Goal: Task Accomplishment & Management: Use online tool/utility

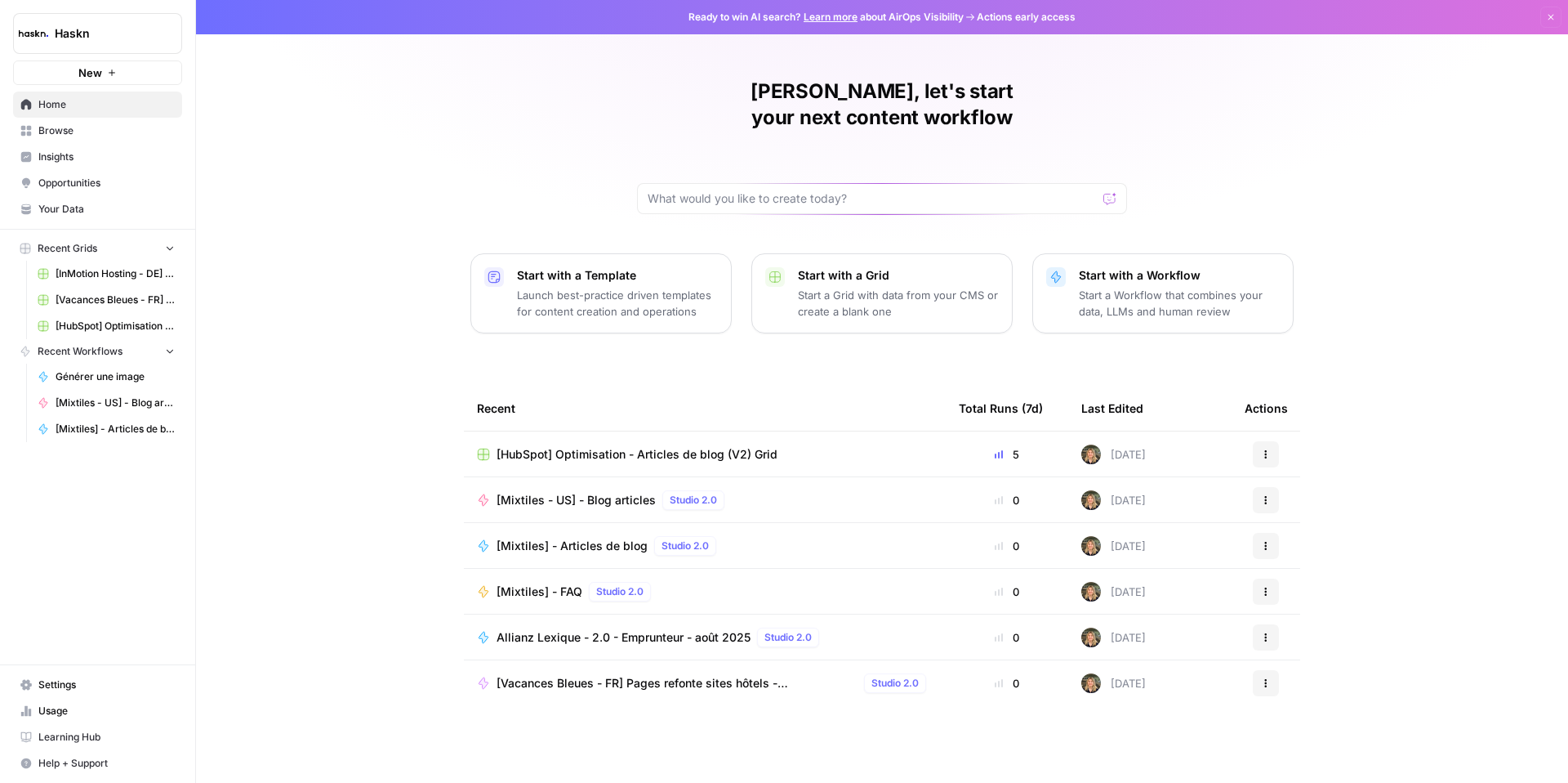
click at [722, 447] on span "[HubSpot] Optimisation - Articles de blog (V2) Grid" at bounding box center [637, 455] width 281 height 17
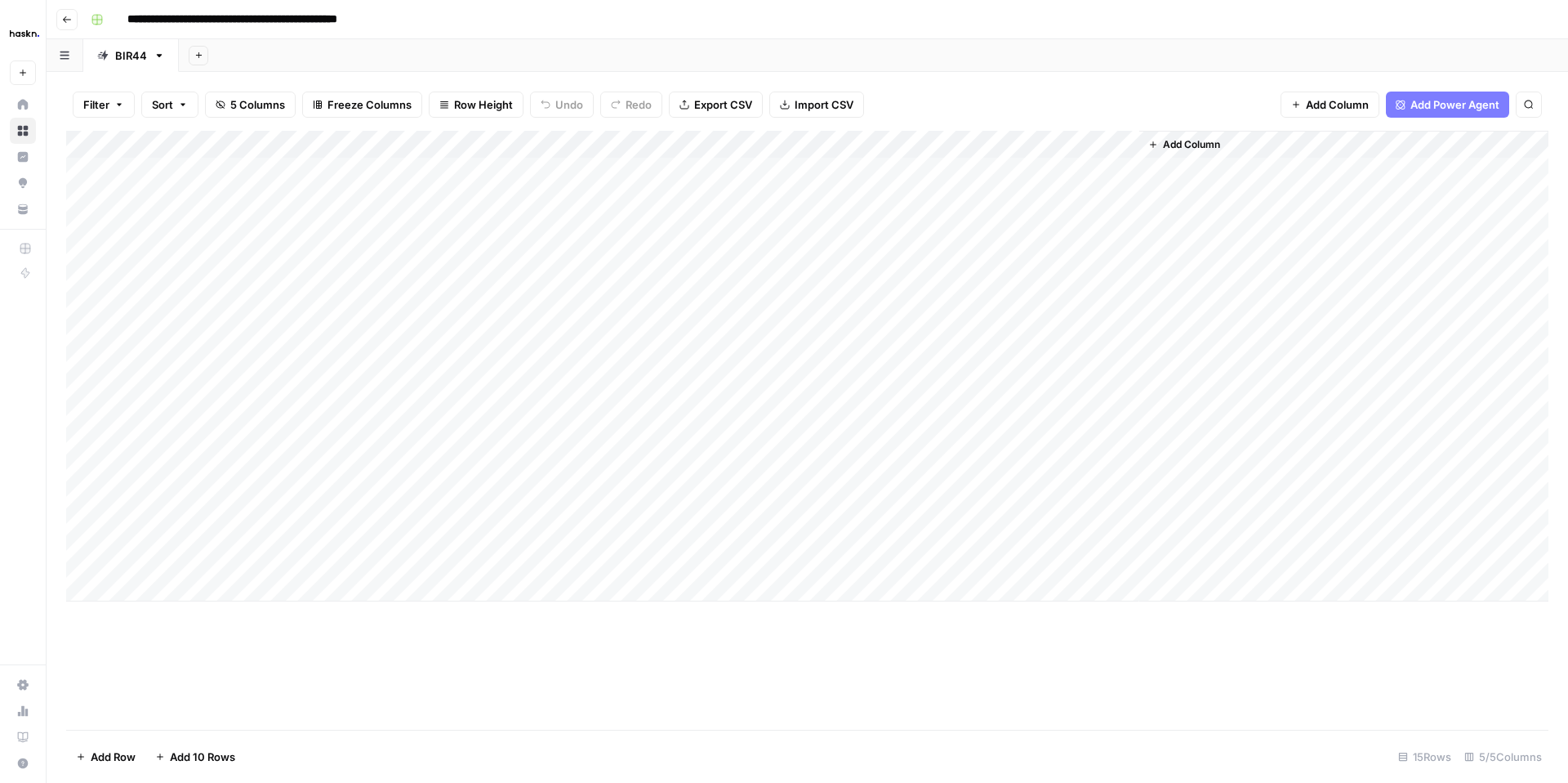
click at [251, 593] on div "Add Column" at bounding box center [806, 366] width 1482 height 470
click at [233, 612] on div "Add Column" at bounding box center [806, 380] width 1482 height 499
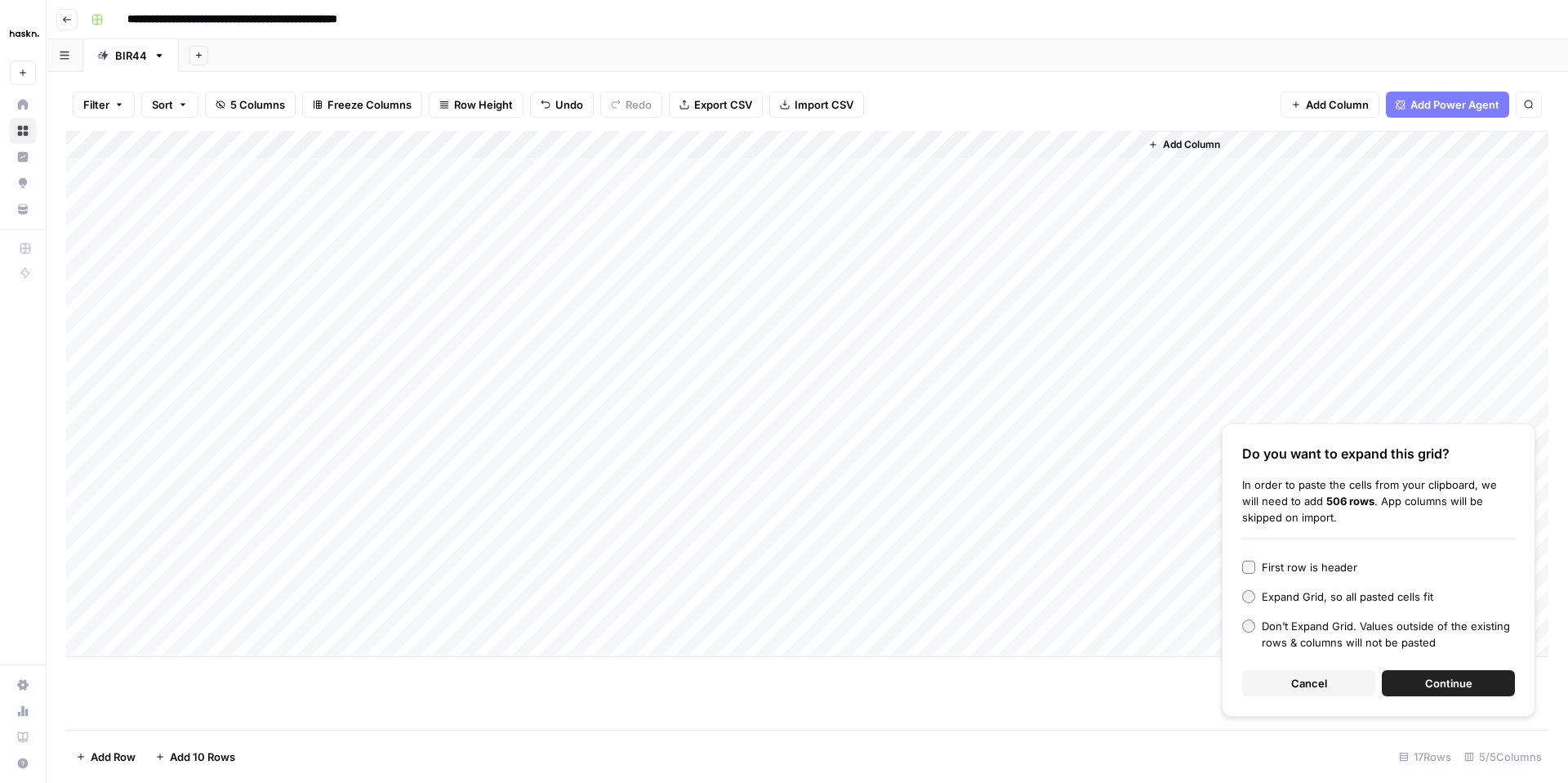
click at [1313, 685] on span "Cancel" at bounding box center [1309, 683] width 36 height 17
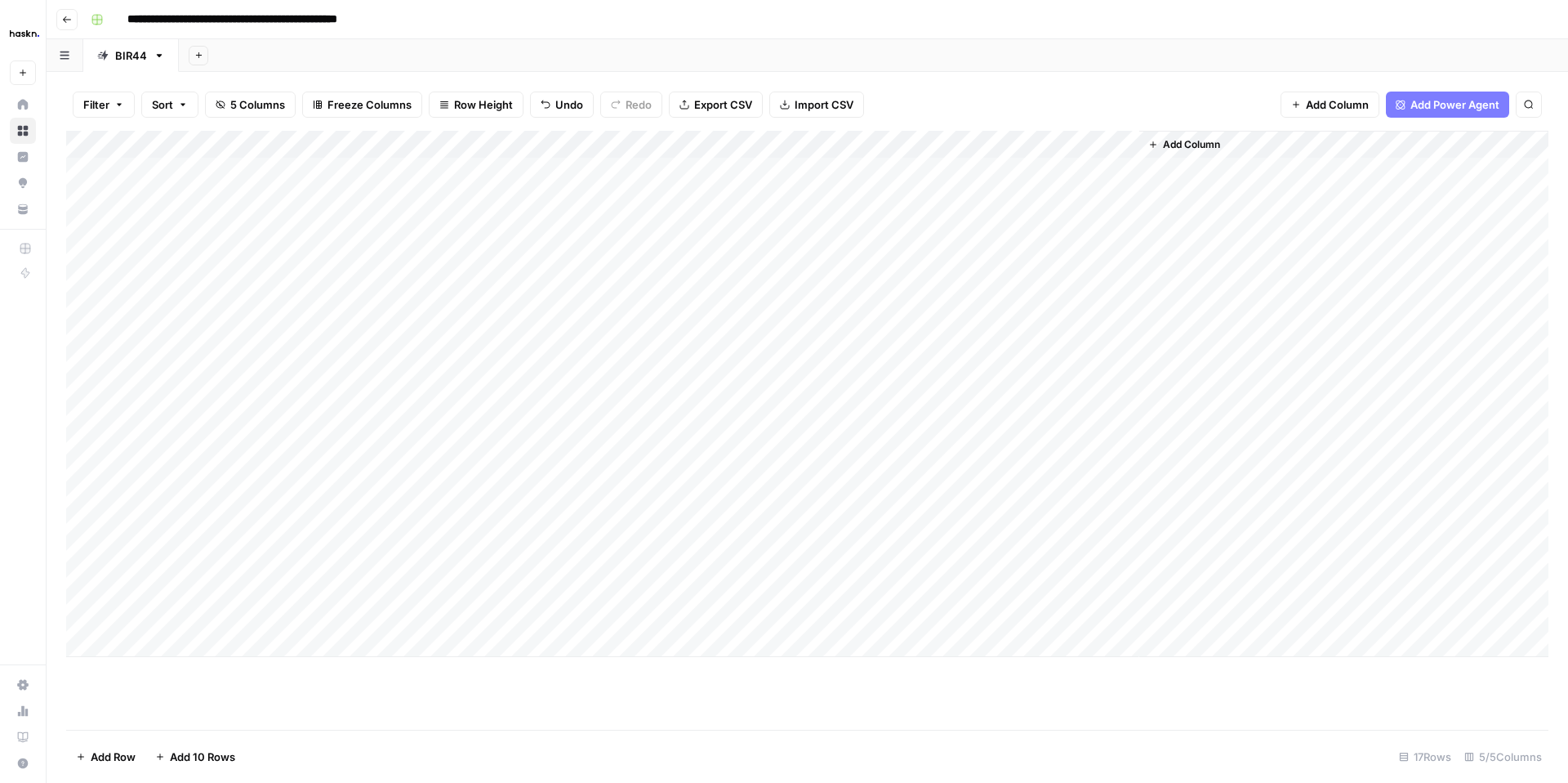
click at [393, 598] on div "Add Column" at bounding box center [806, 394] width 1482 height 526
click at [392, 598] on div "Add Column" at bounding box center [806, 394] width 1482 height 526
drag, startPoint x: 440, startPoint y: 692, endPoint x: 364, endPoint y: 637, distance: 93.8
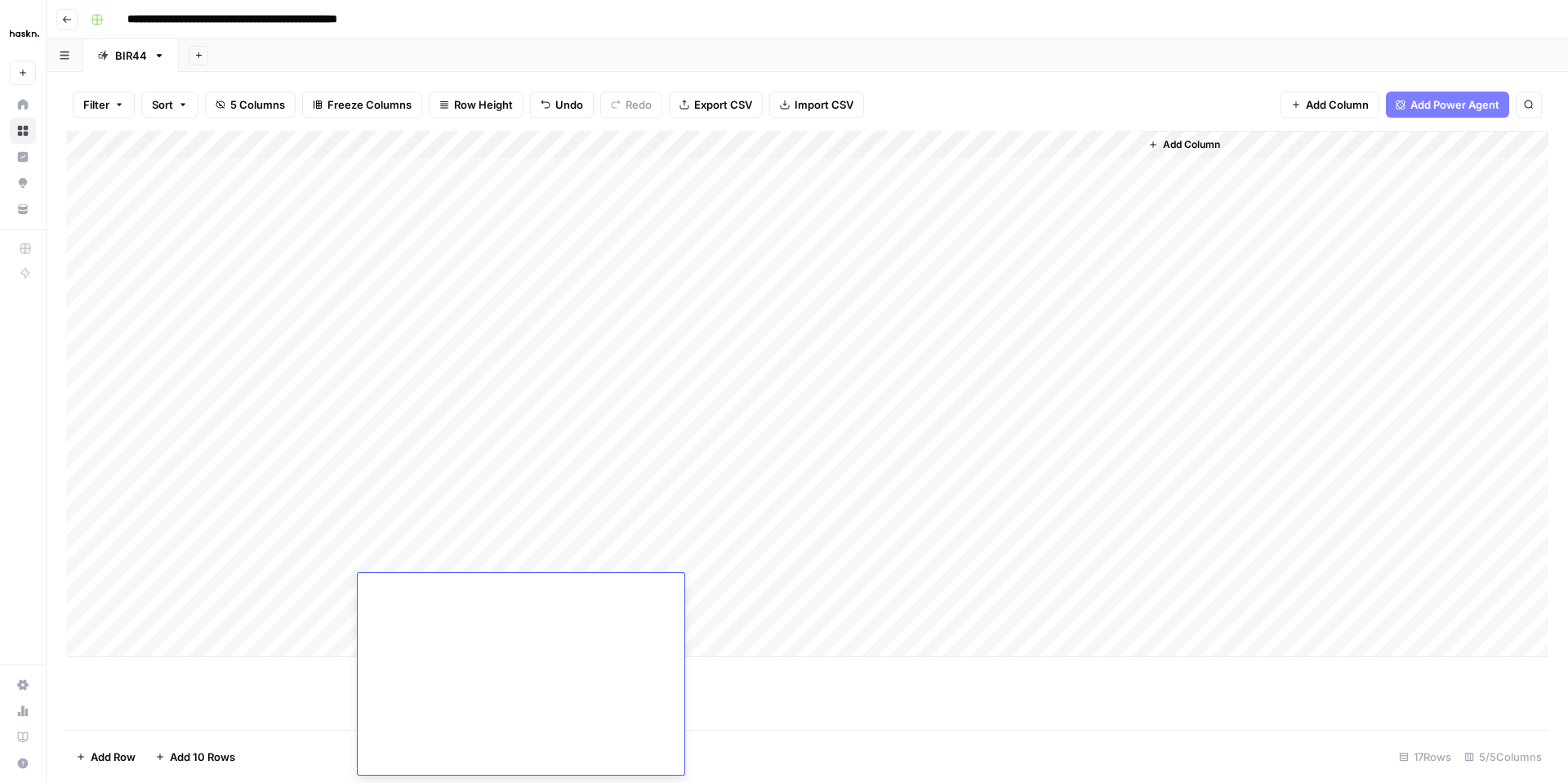
scroll to position [16561, 0]
drag, startPoint x: 449, startPoint y: 680, endPoint x: 330, endPoint y: 667, distance: 119.7
click at [330, 667] on body "**********" at bounding box center [784, 392] width 1568 height 783
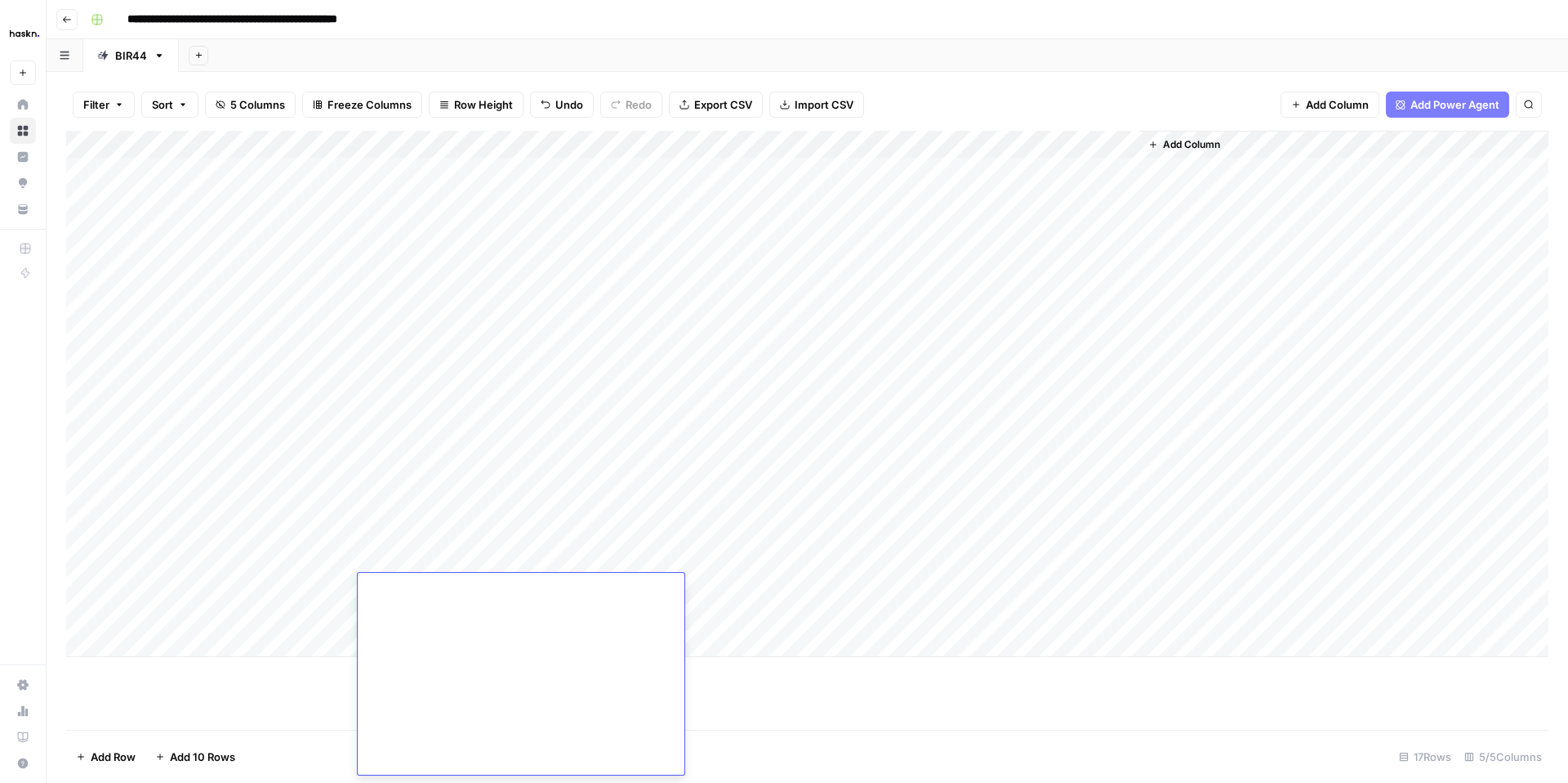
scroll to position [16196, 0]
drag, startPoint x: 438, startPoint y: 649, endPoint x: 356, endPoint y: 612, distance: 90.0
type textarea "**********"
click at [755, 561] on div "Add Column" at bounding box center [806, 394] width 1482 height 526
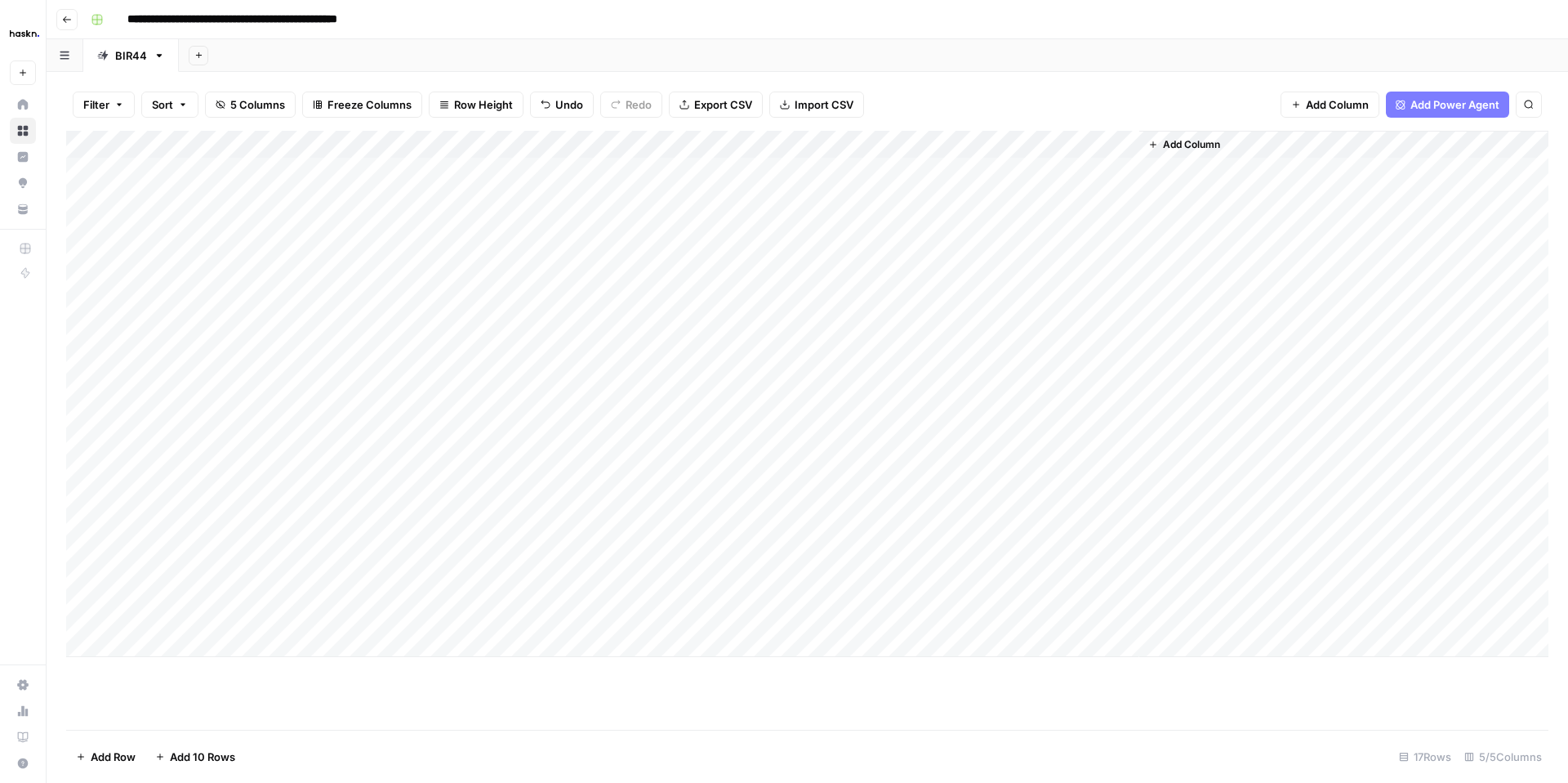
click at [755, 561] on div "Add Column" at bounding box center [806, 394] width 1482 height 526
type textarea "**********"
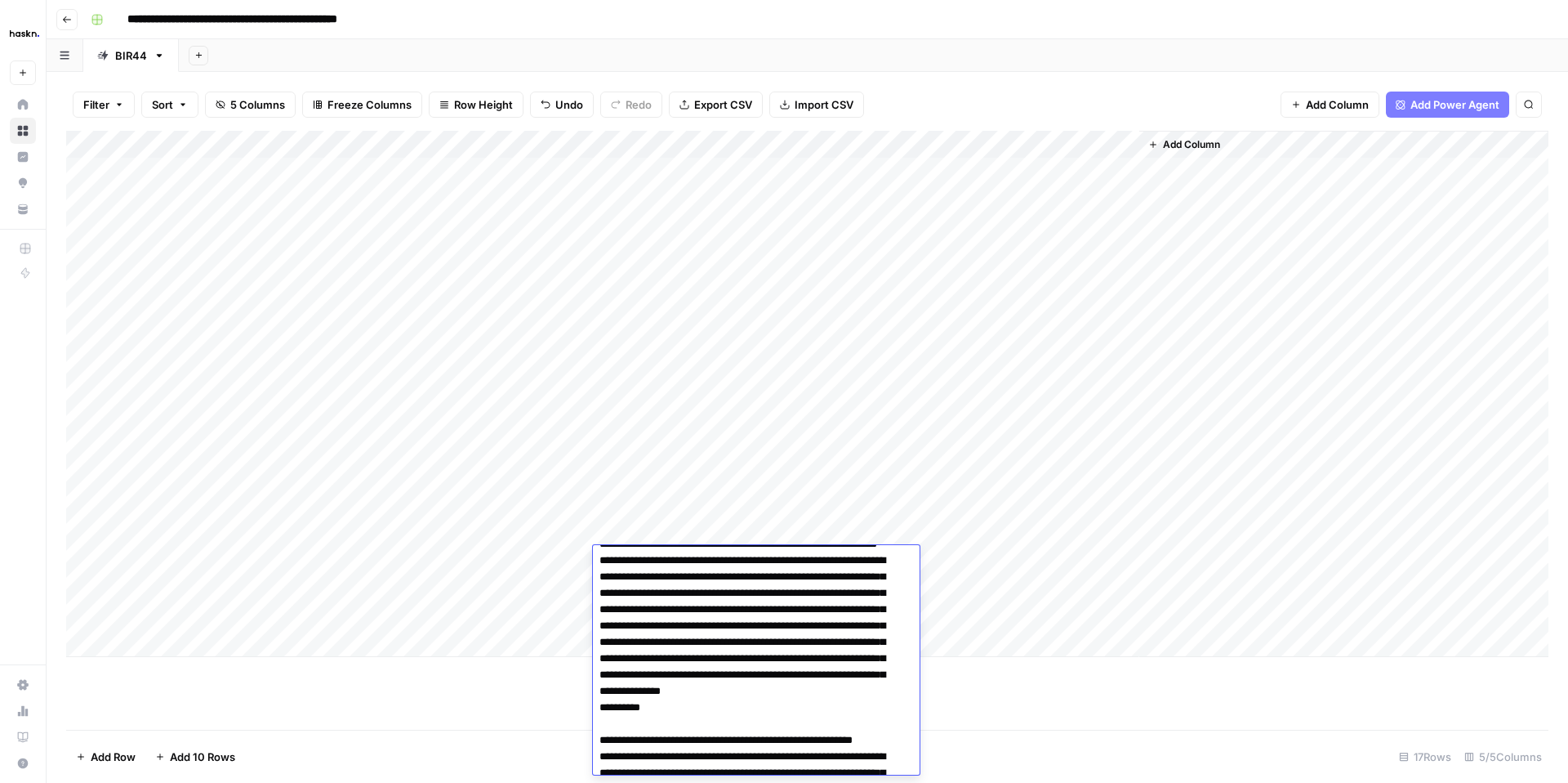
scroll to position [0, 0]
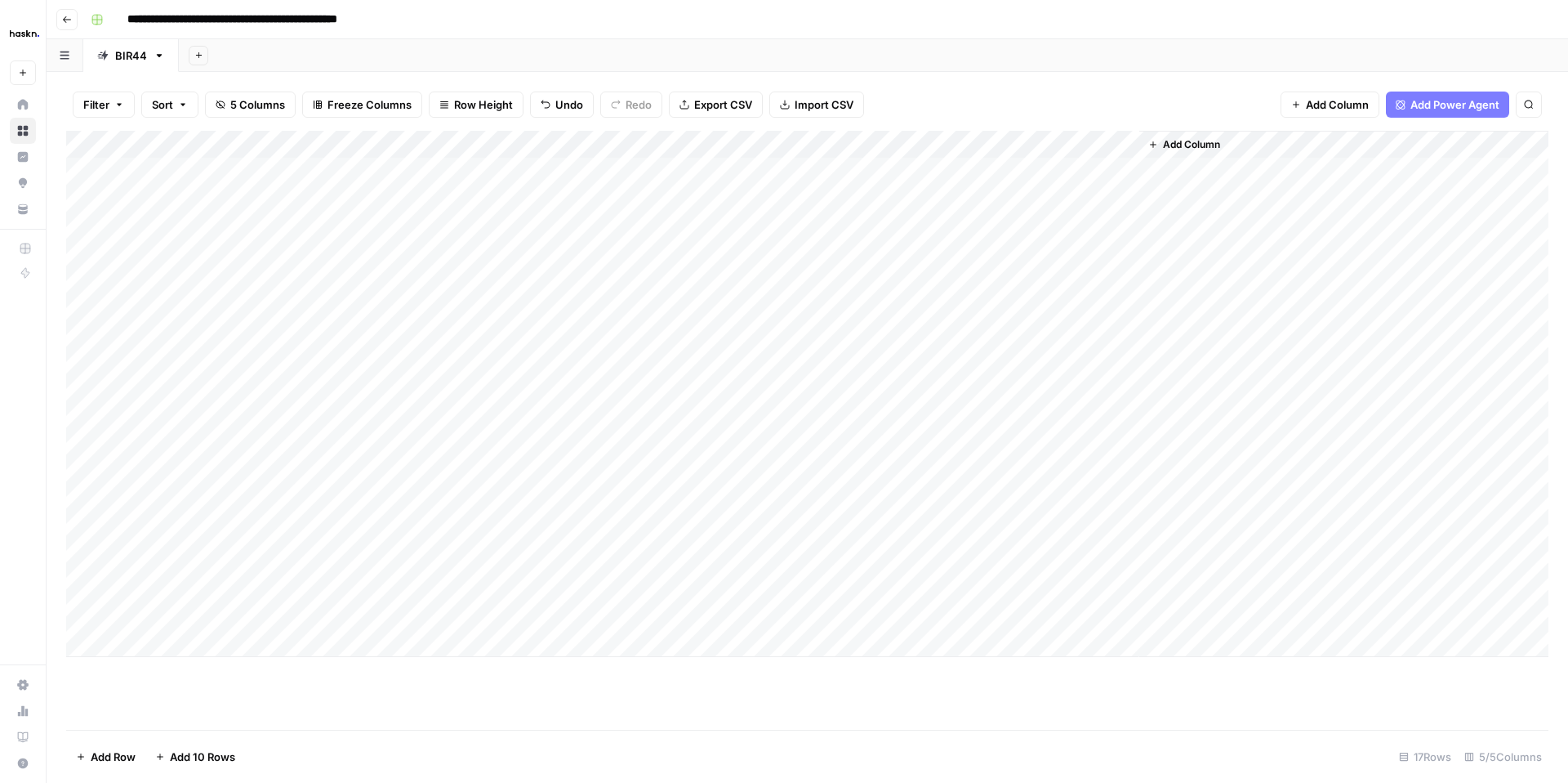
click at [323, 583] on div "Add Column" at bounding box center [806, 394] width 1482 height 526
click at [170, 589] on div "Add Column" at bounding box center [806, 394] width 1482 height 526
click at [170, 590] on textarea at bounding box center [253, 589] width 261 height 23
type textarea "**********"
click at [663, 590] on div "Add Column" at bounding box center [806, 394] width 1482 height 526
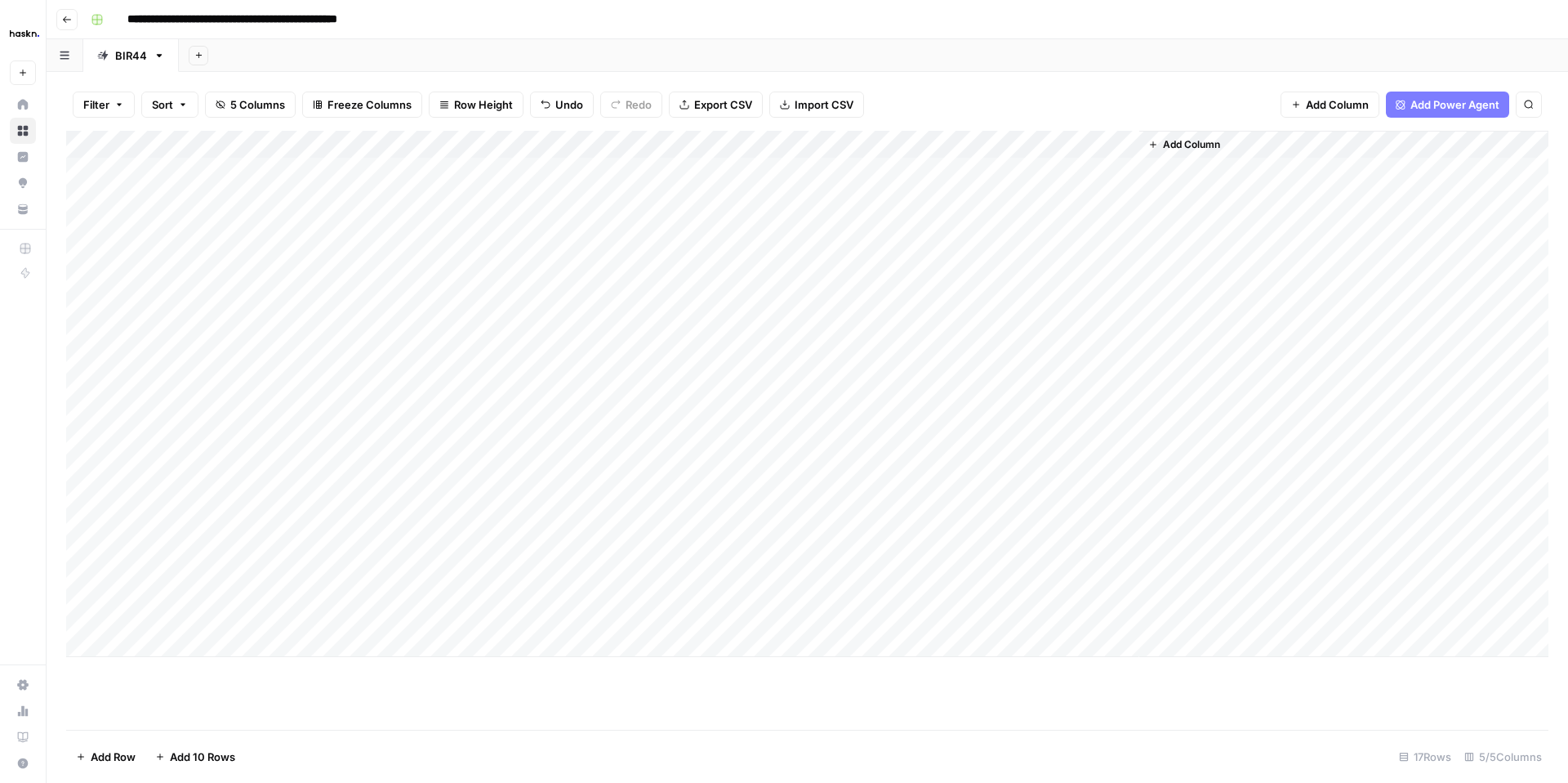
click at [493, 596] on div "Add Column" at bounding box center [806, 394] width 1482 height 526
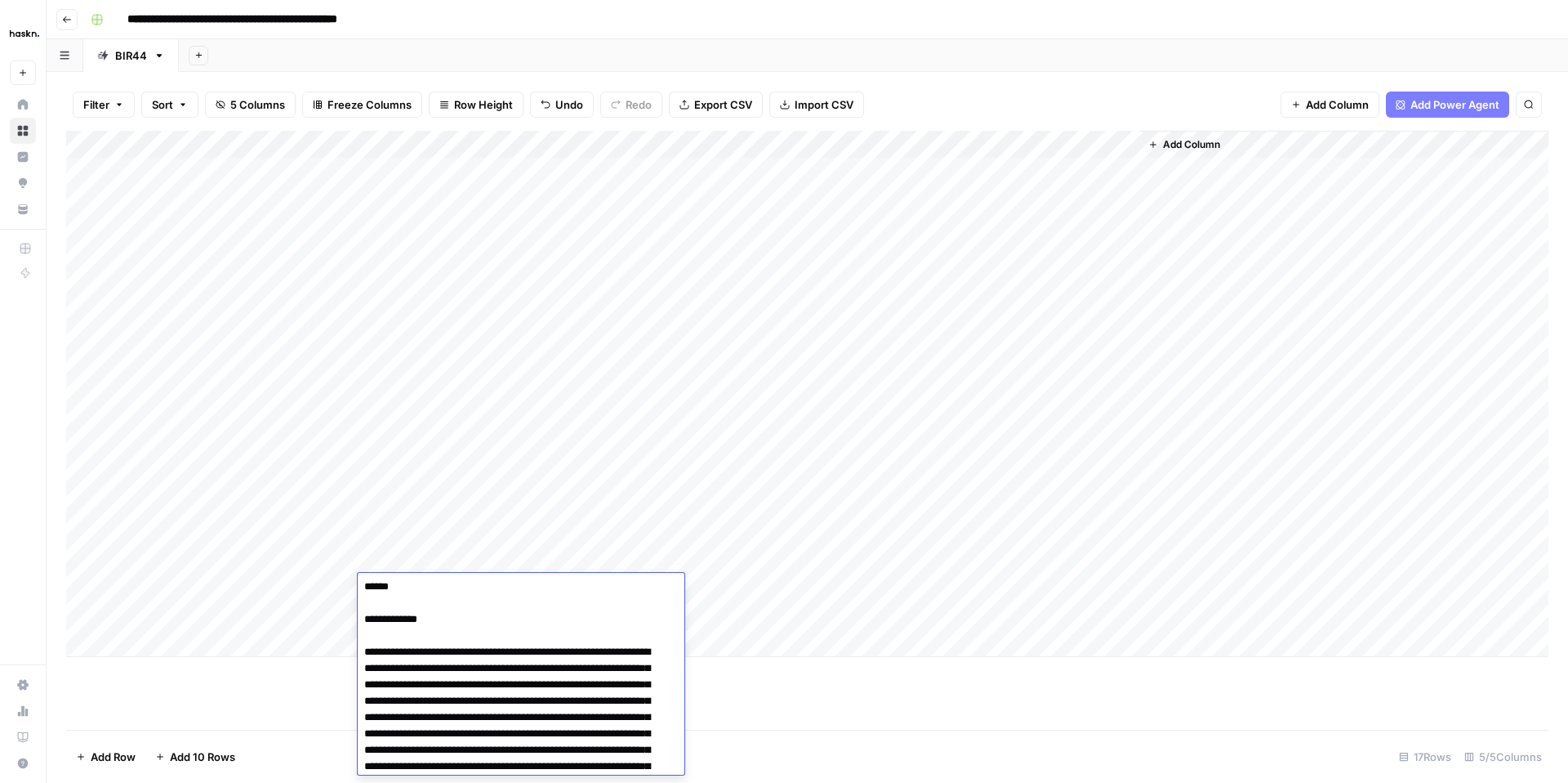
scroll to position [431, 0]
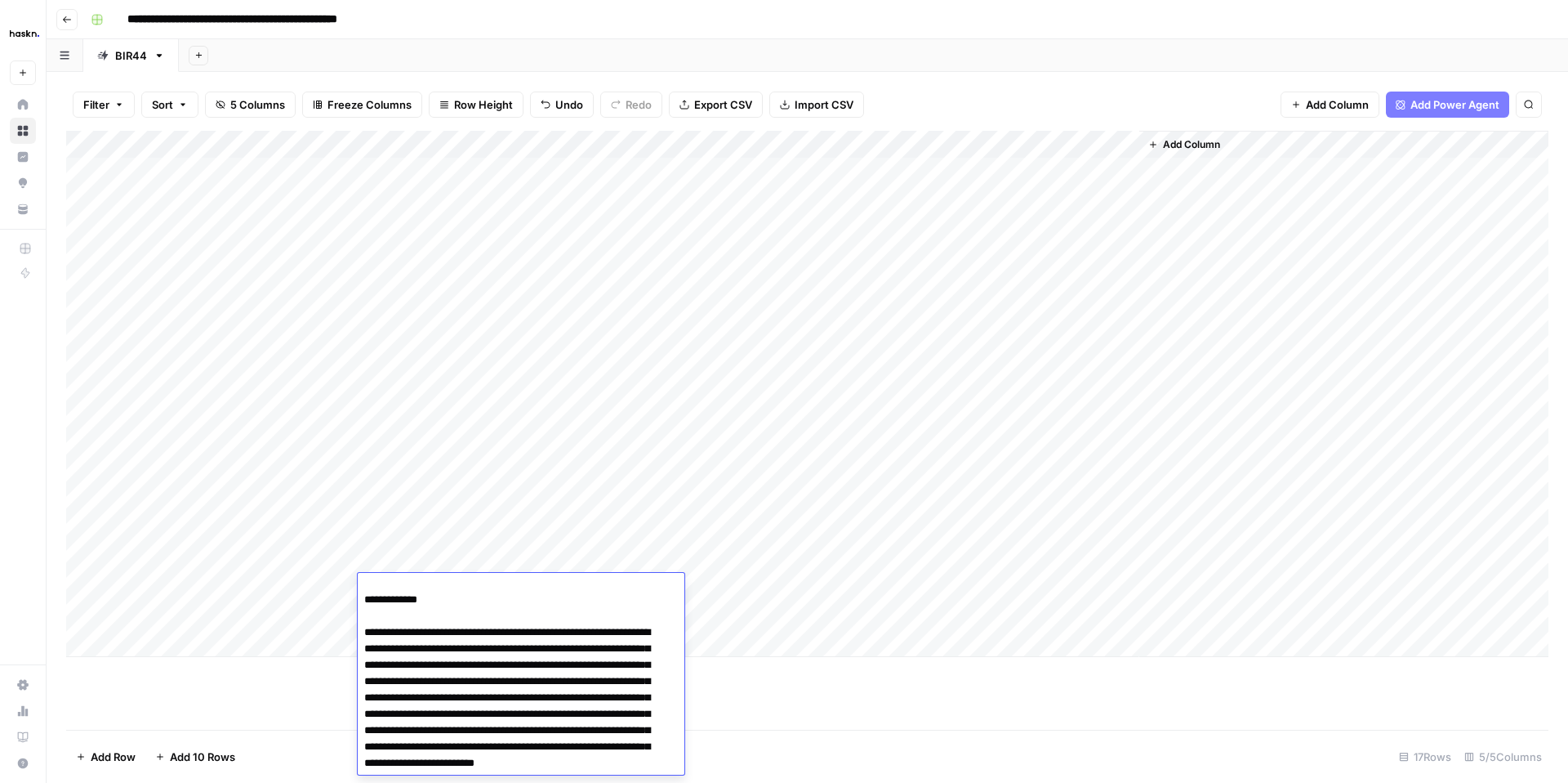
drag, startPoint x: 361, startPoint y: 590, endPoint x: 491, endPoint y: 725, distance: 187.4
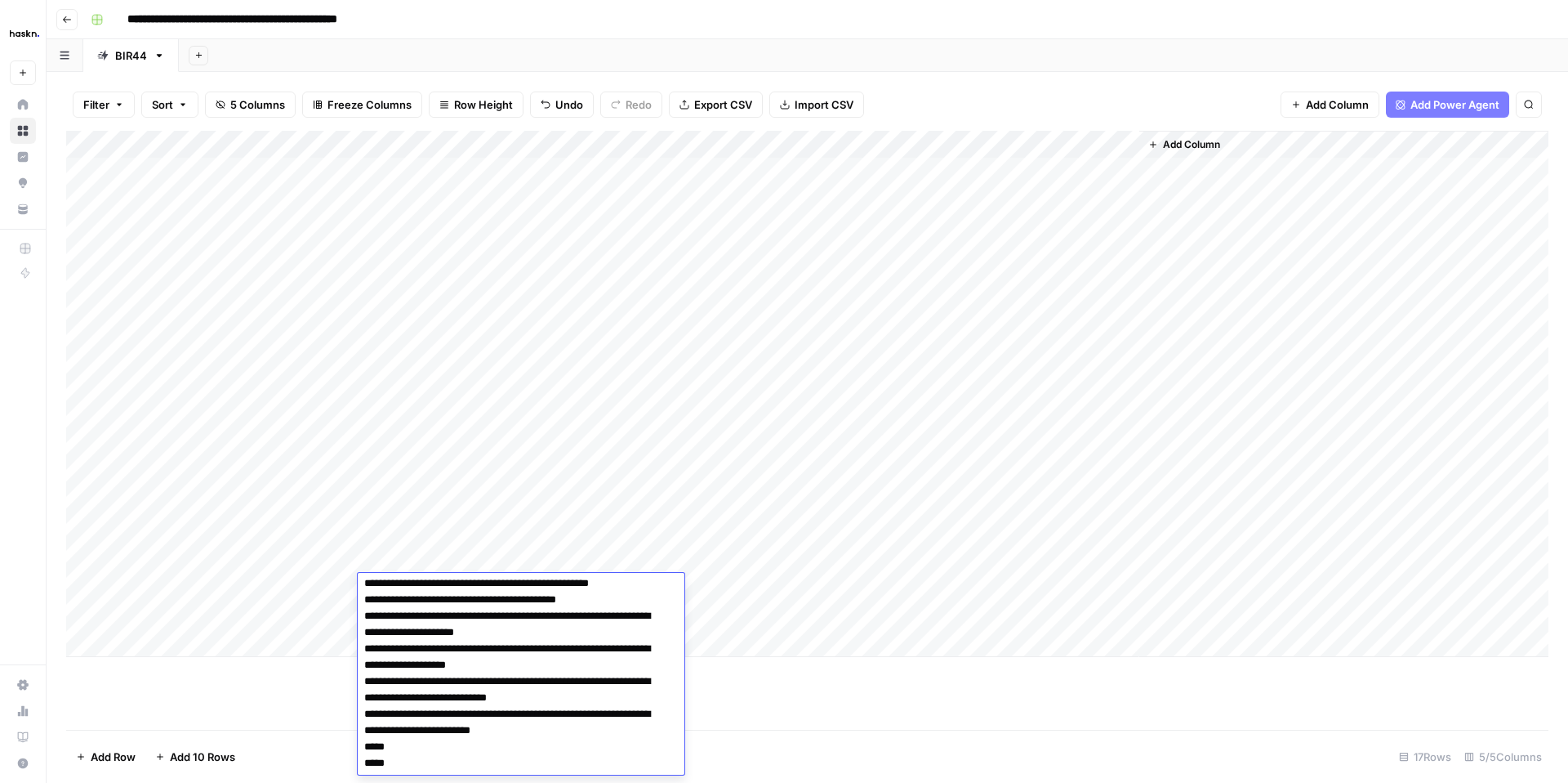
scroll to position [10, 0]
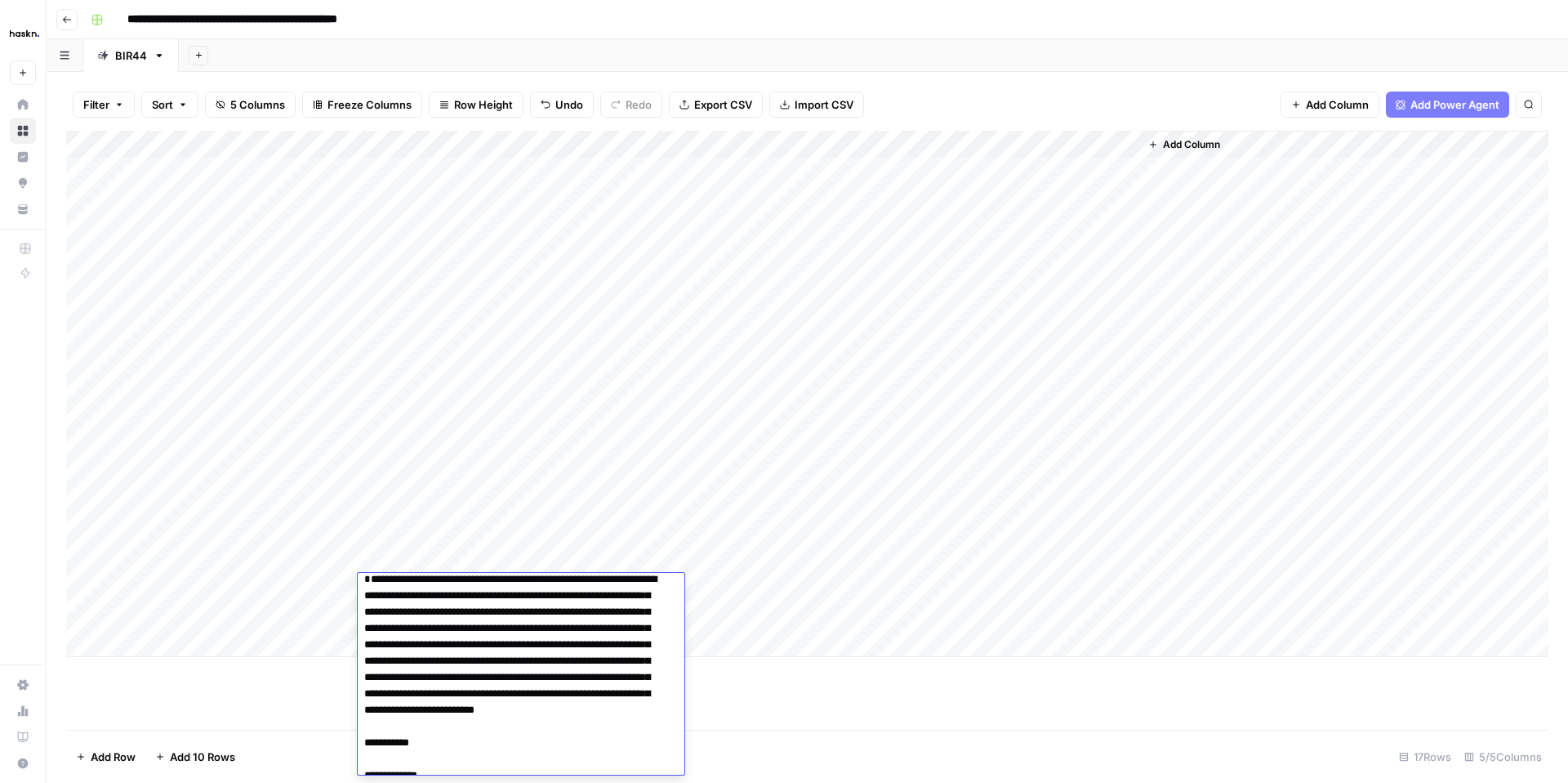
type textarea "**********"
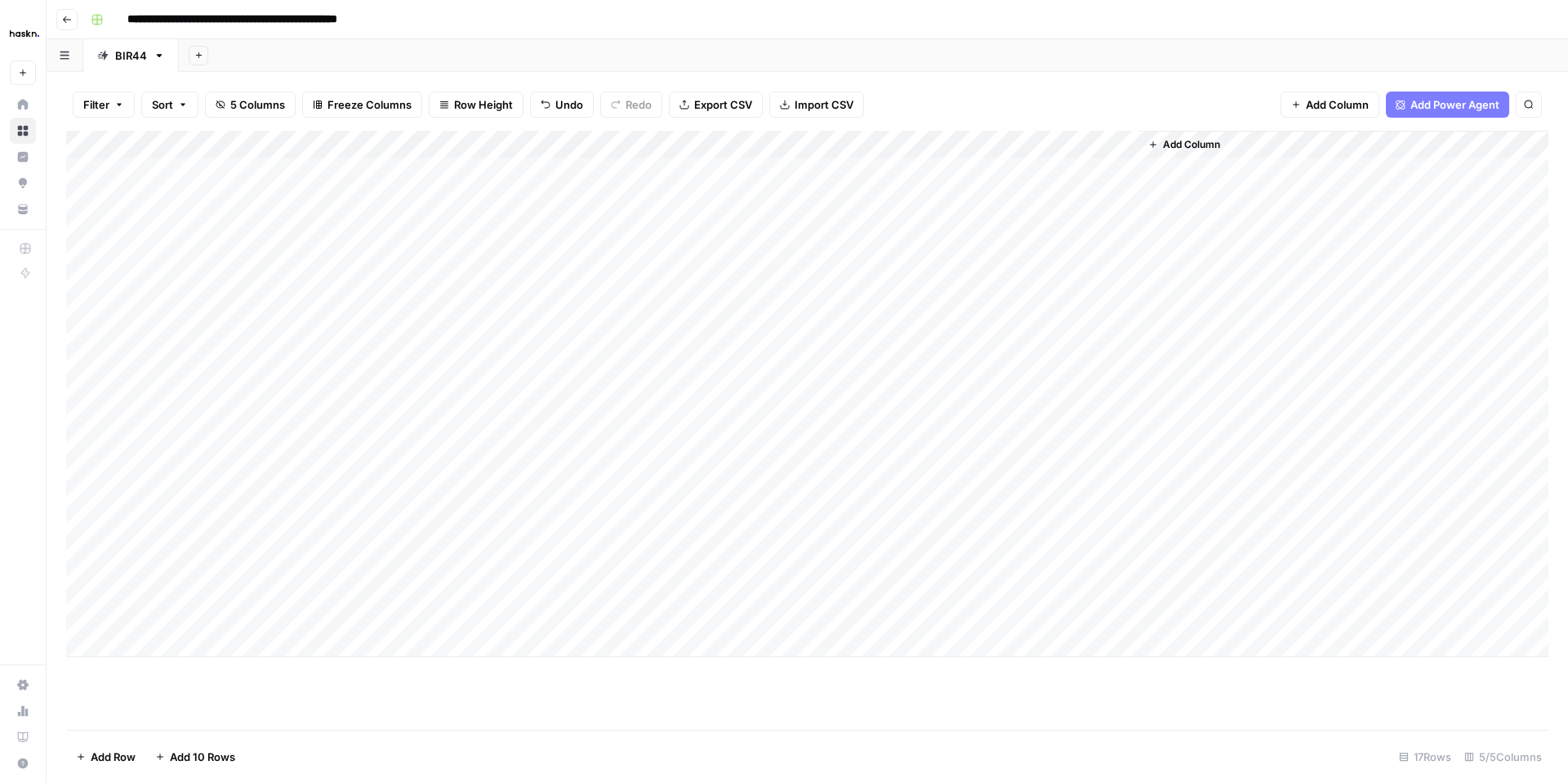
click at [734, 587] on div "Add Column" at bounding box center [806, 394] width 1482 height 526
click at [653, 587] on div "Add Column" at bounding box center [806, 394] width 1482 height 526
type textarea "**********"
click at [685, 639] on div "Add Column" at bounding box center [806, 394] width 1482 height 526
click at [682, 588] on div "Add Column" at bounding box center [806, 408] width 1482 height 554
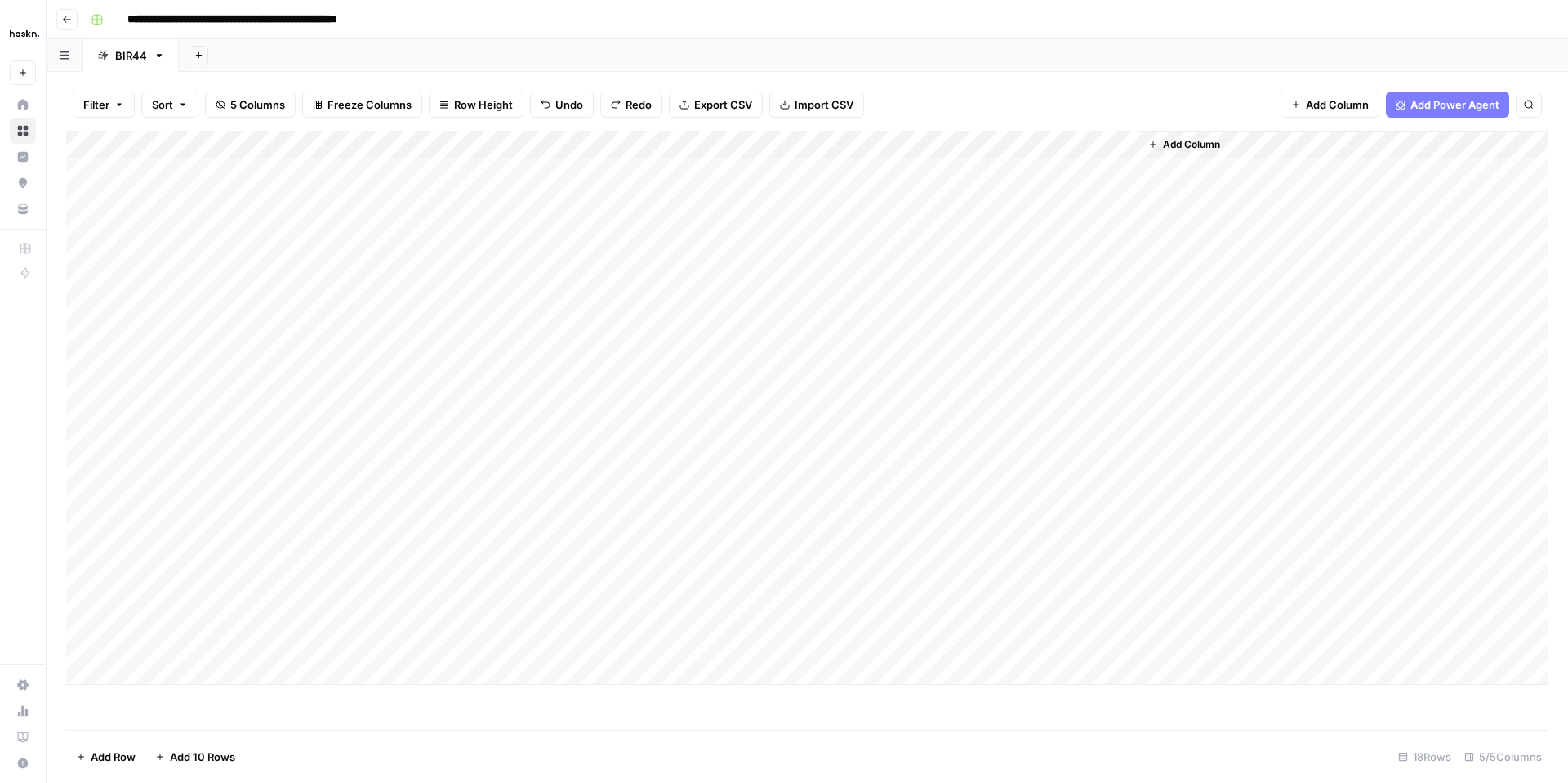
click at [683, 581] on div "Add Column" at bounding box center [806, 408] width 1482 height 554
drag, startPoint x: 727, startPoint y: 596, endPoint x: 597, endPoint y: 593, distance: 130.0
click at [597, 593] on textarea "**********" at bounding box center [723, 589] width 261 height 23
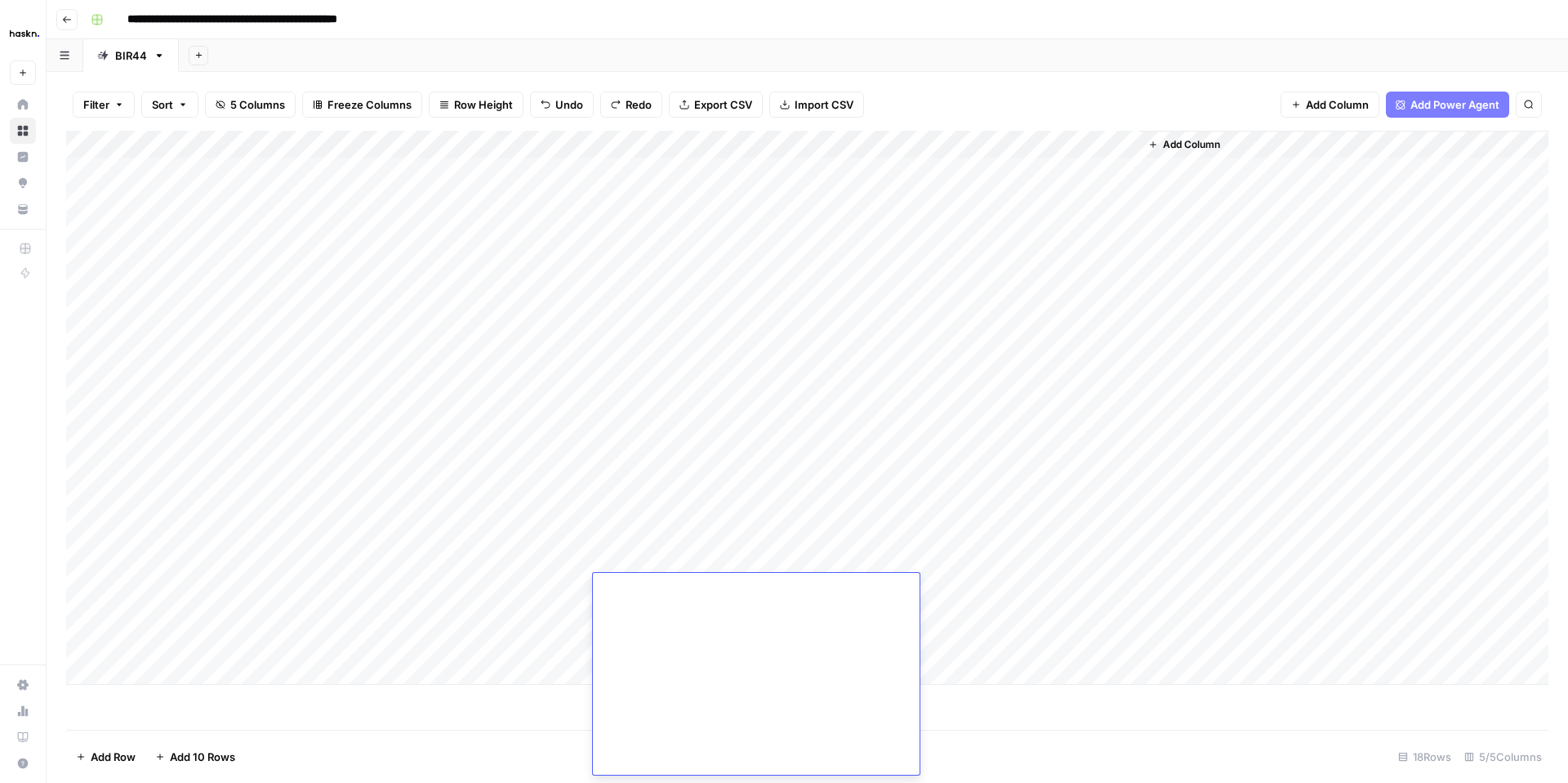
type textarea "**********"
click at [902, 585] on div "Add Column" at bounding box center [806, 408] width 1482 height 554
click at [742, 590] on div "Add Column" at bounding box center [806, 408] width 1482 height 554
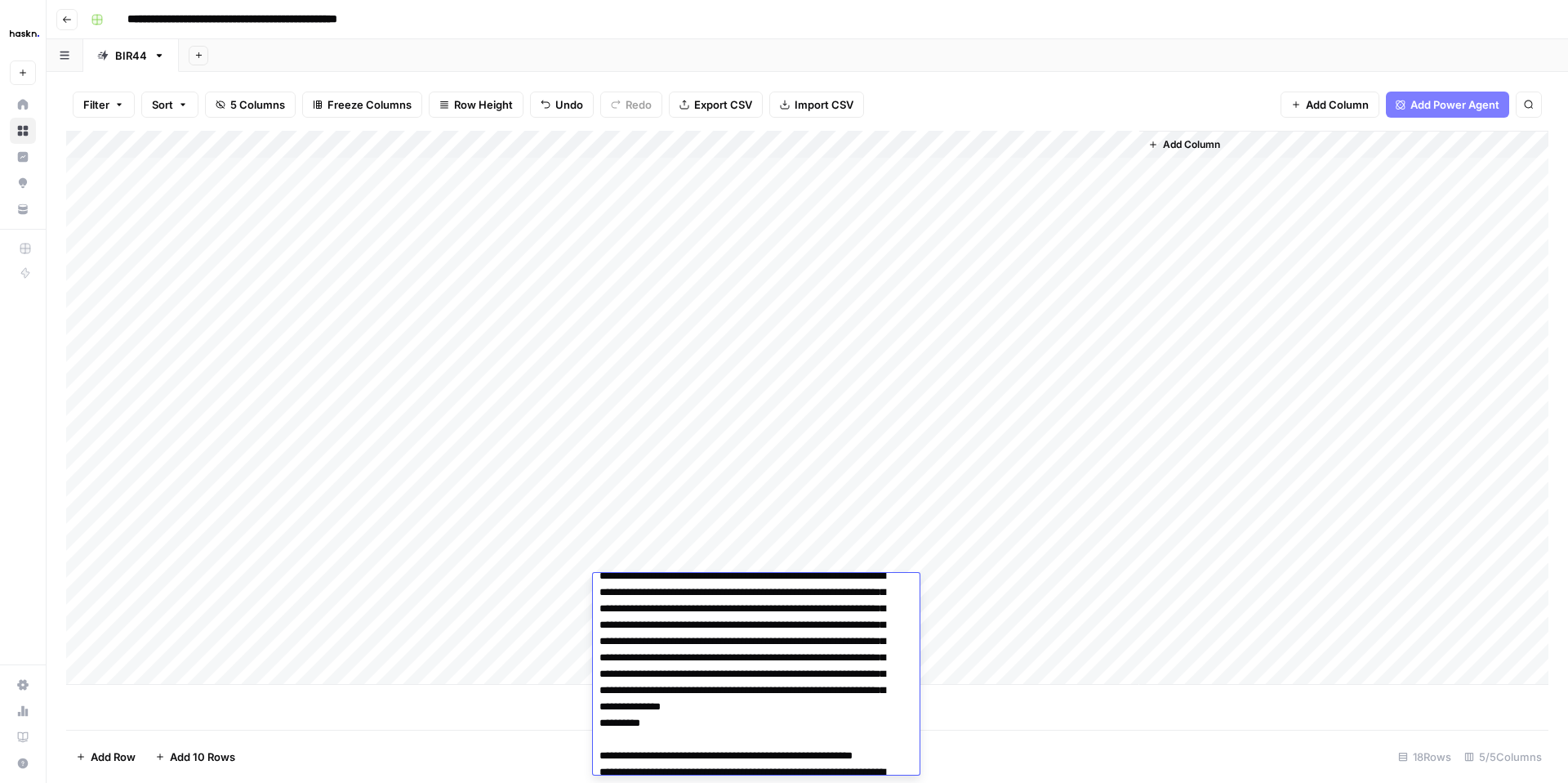
scroll to position [0, 0]
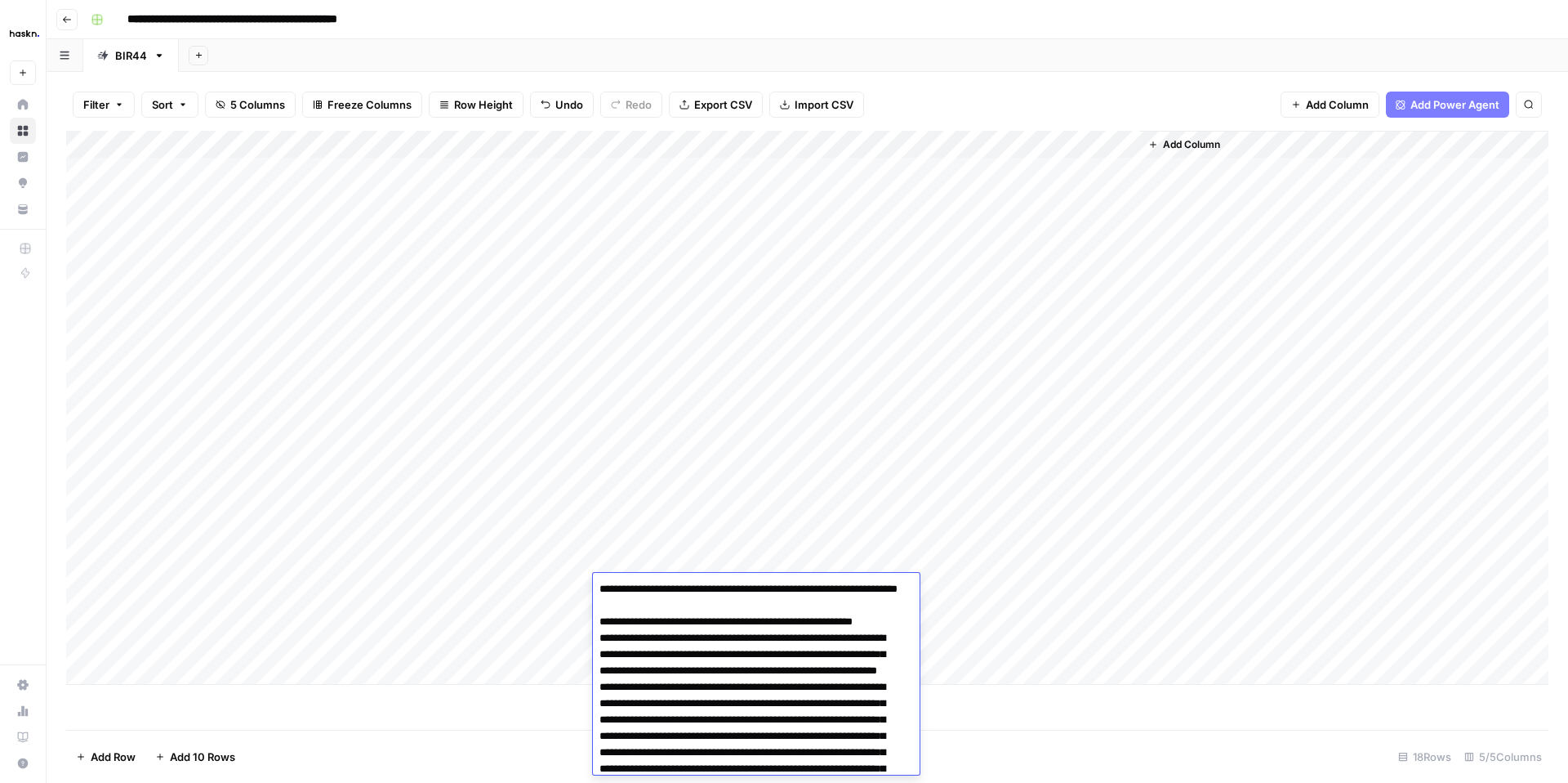
click at [1065, 590] on div "Add Column" at bounding box center [806, 408] width 1482 height 554
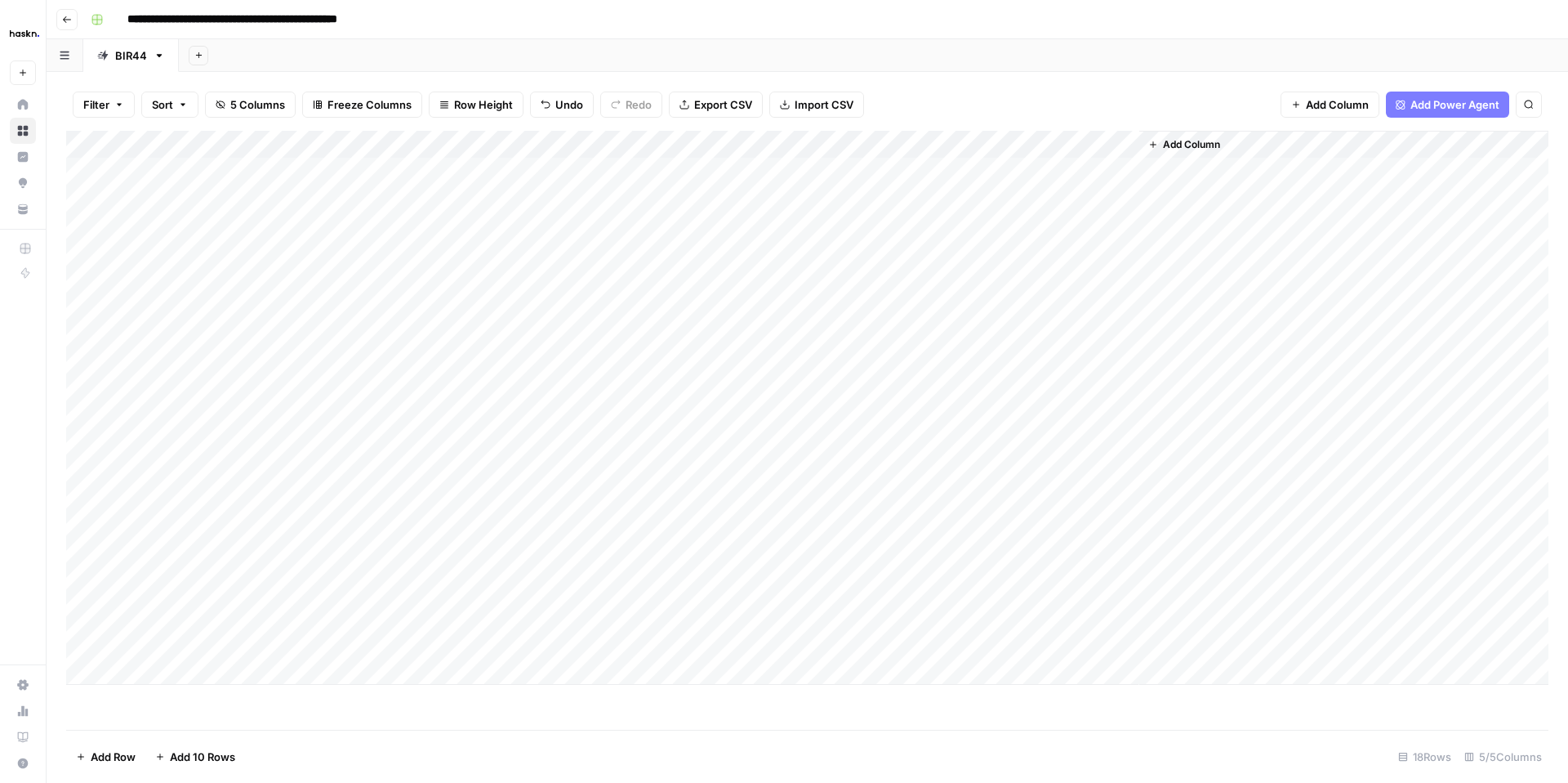
click at [1065, 590] on div "Add Column" at bounding box center [806, 408] width 1482 height 554
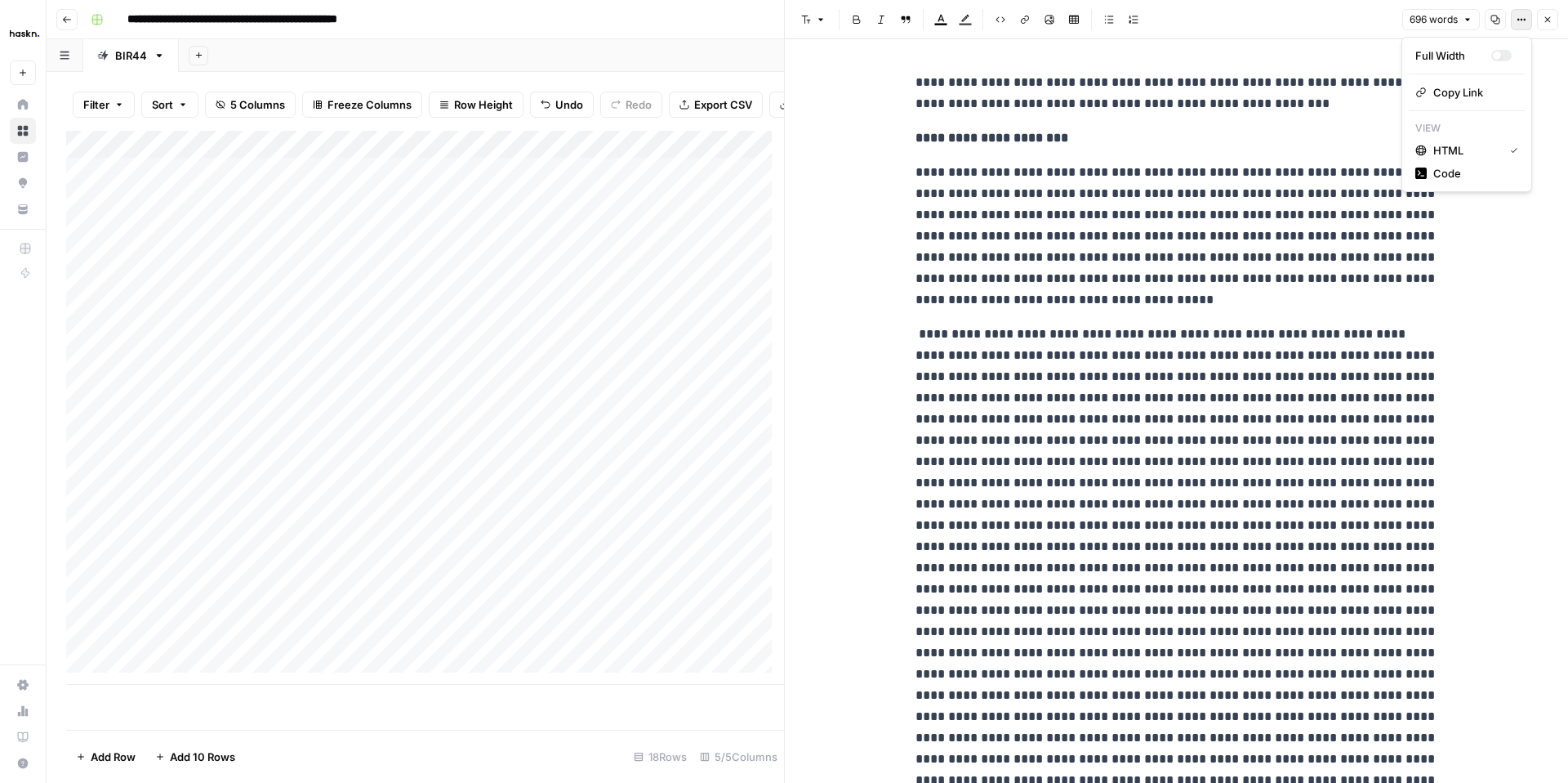
click at [1528, 17] on button "Options" at bounding box center [1521, 19] width 21 height 21
click at [1475, 176] on span "Code" at bounding box center [1473, 173] width 79 height 17
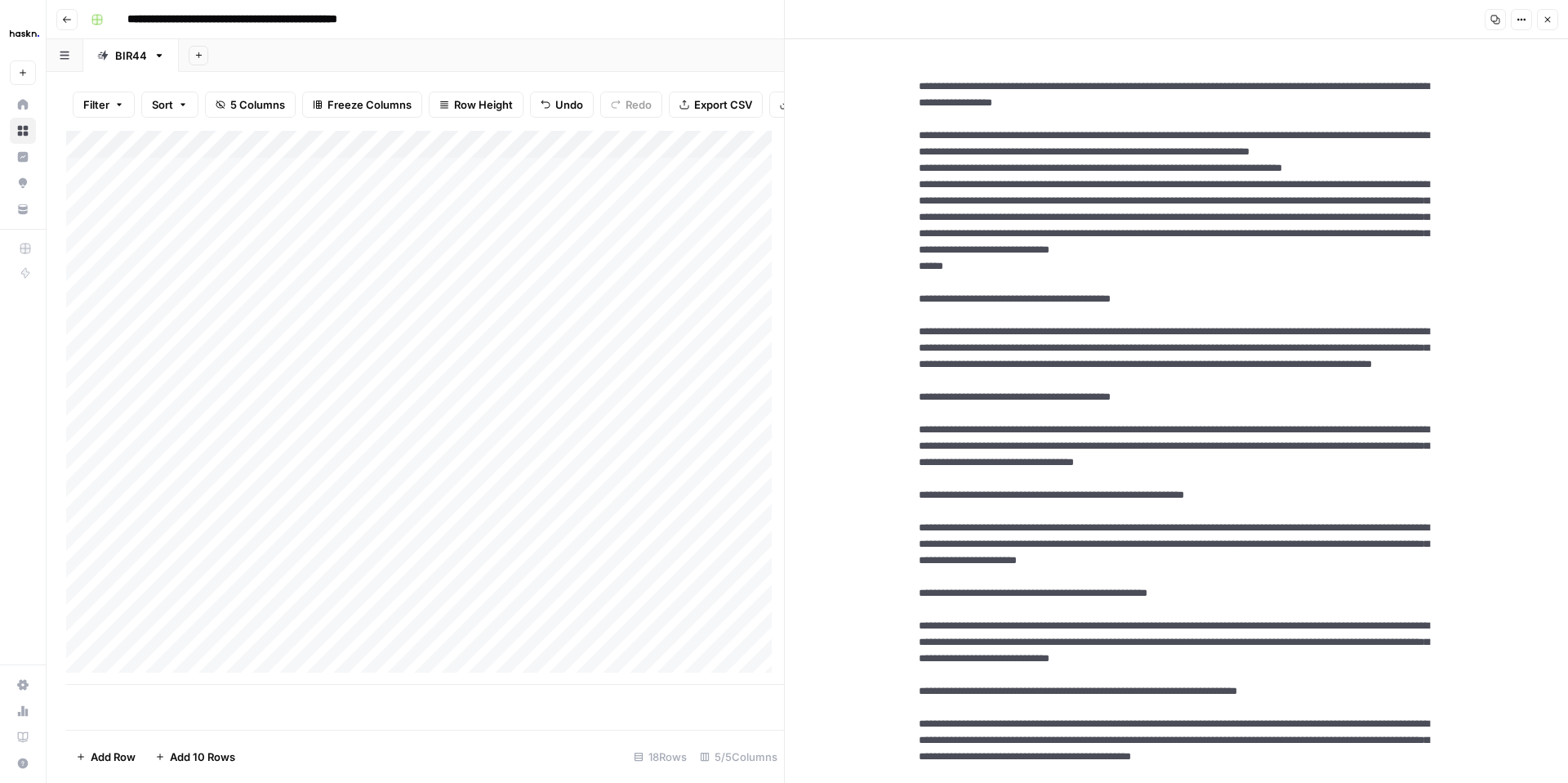
drag, startPoint x: 1344, startPoint y: 107, endPoint x: 909, endPoint y: 72, distance: 436.4
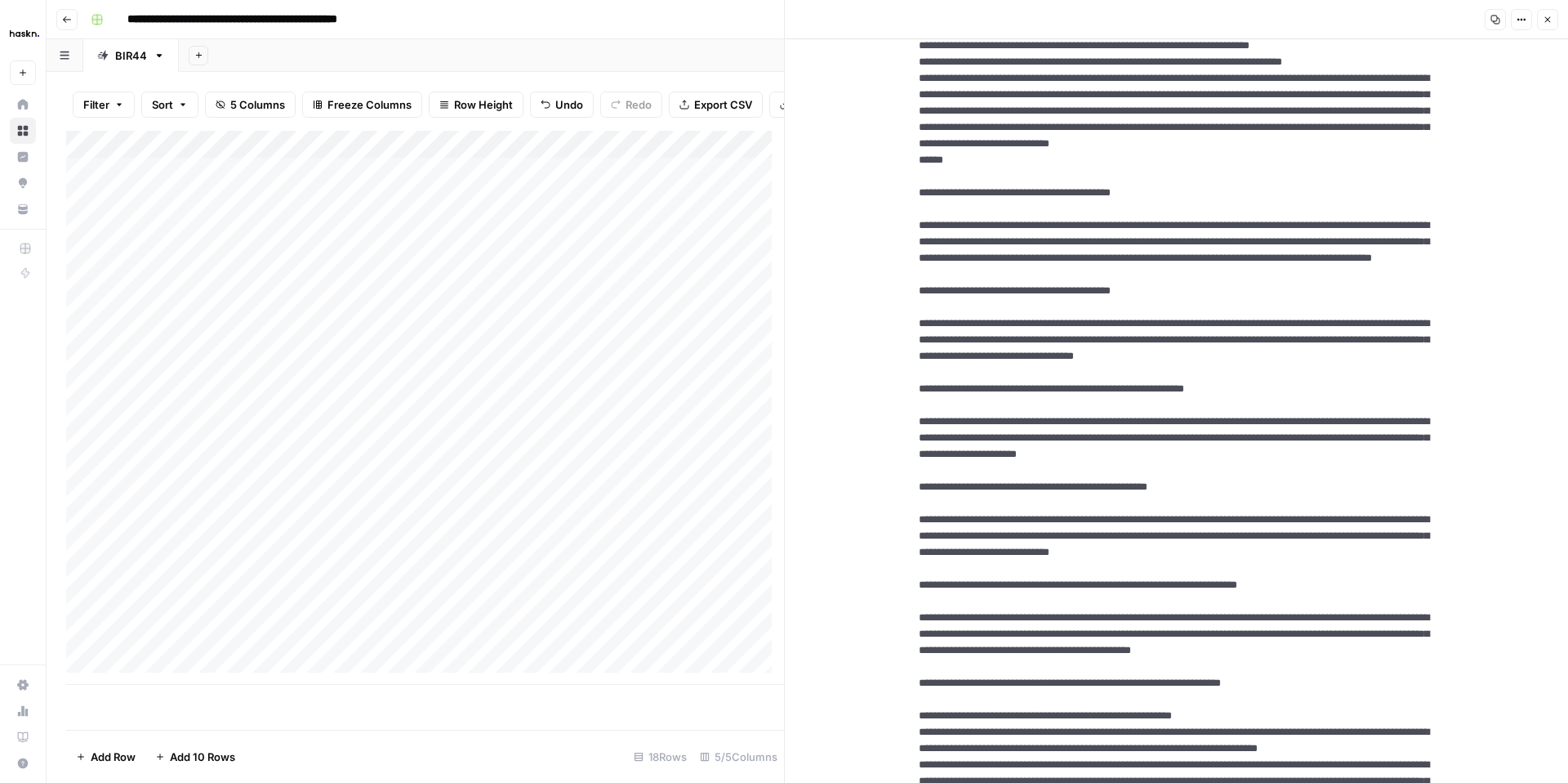
scroll to position [110, 0]
